Goal: Navigation & Orientation: Find specific page/section

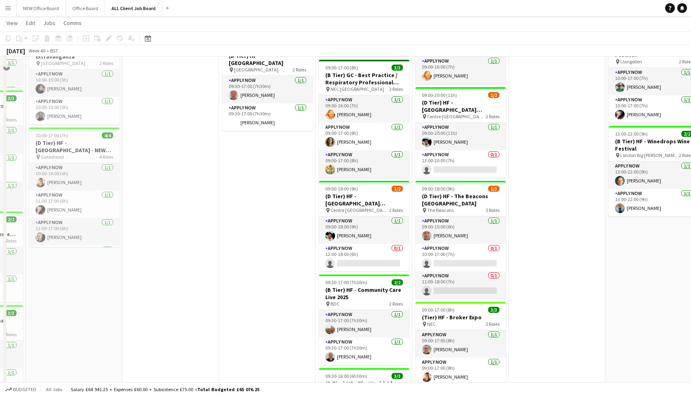
scroll to position [833, 0]
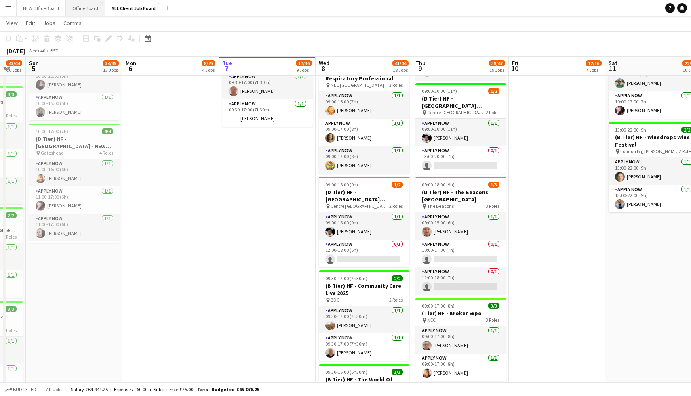
click at [93, 5] on button "Office Board Close" at bounding box center [85, 8] width 39 height 16
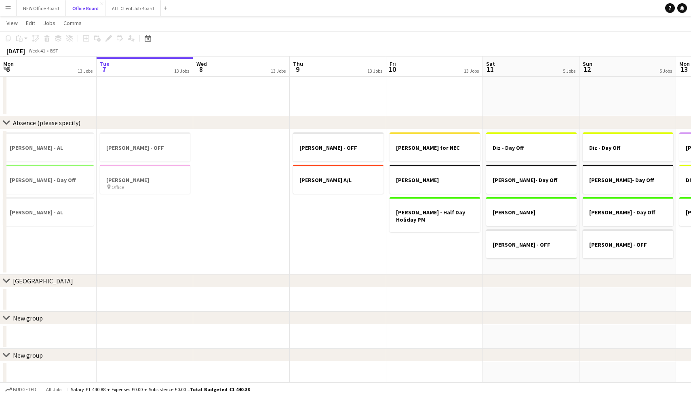
scroll to position [760, 0]
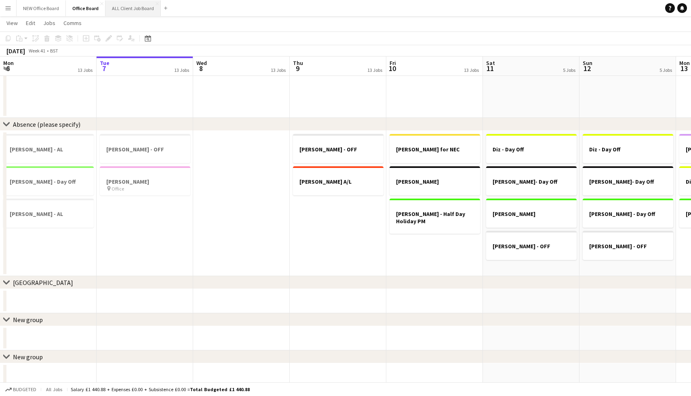
click at [142, 14] on button "ALL Client Job Board Close" at bounding box center [132, 8] width 55 height 16
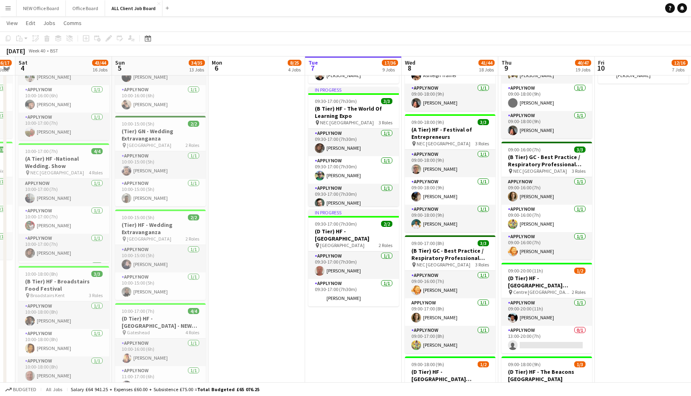
scroll to position [656, 0]
